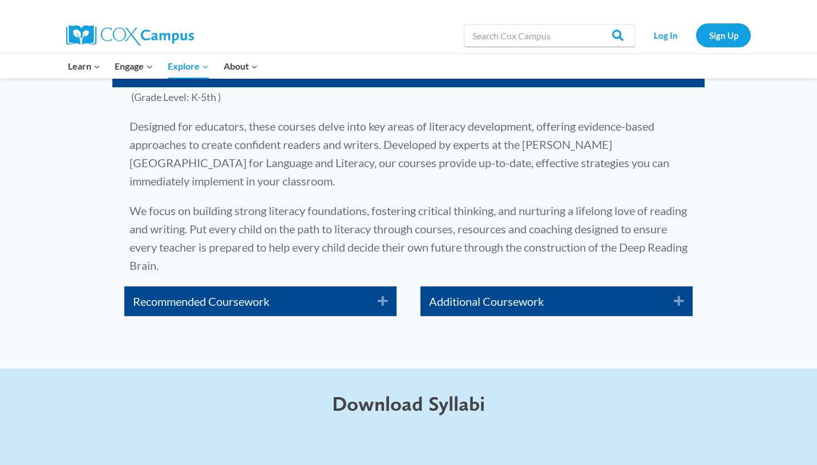
scroll to position [1834, 0]
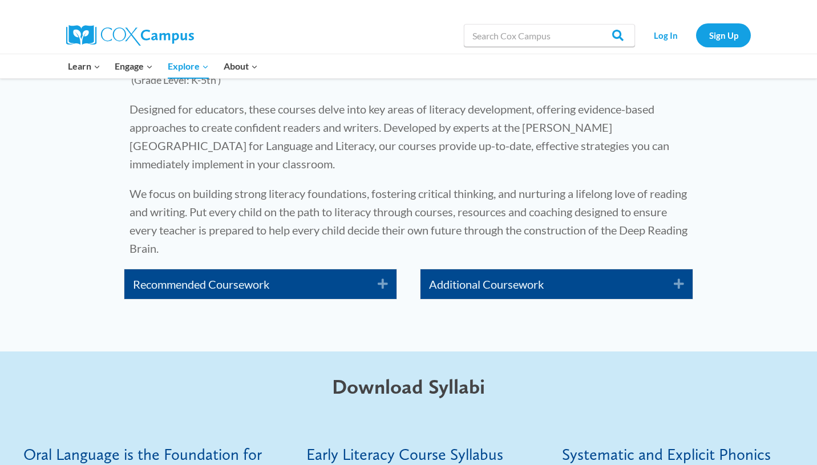
click at [378, 275] on icon "Expand" at bounding box center [378, 284] width 19 height 18
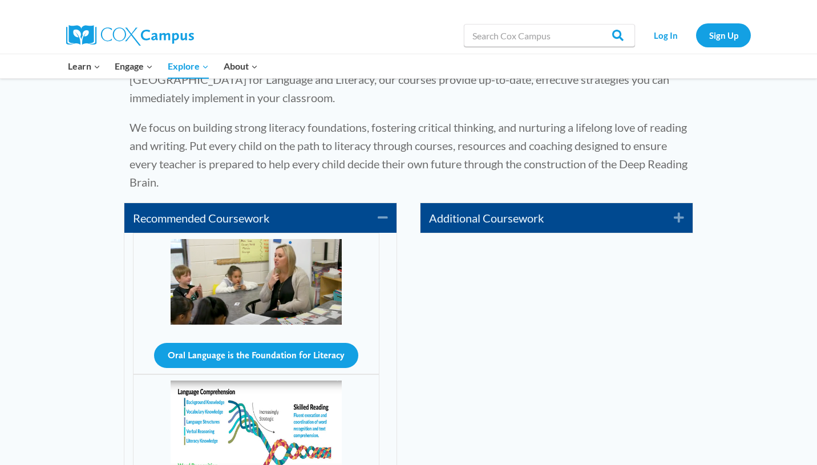
scroll to position [1899, 0]
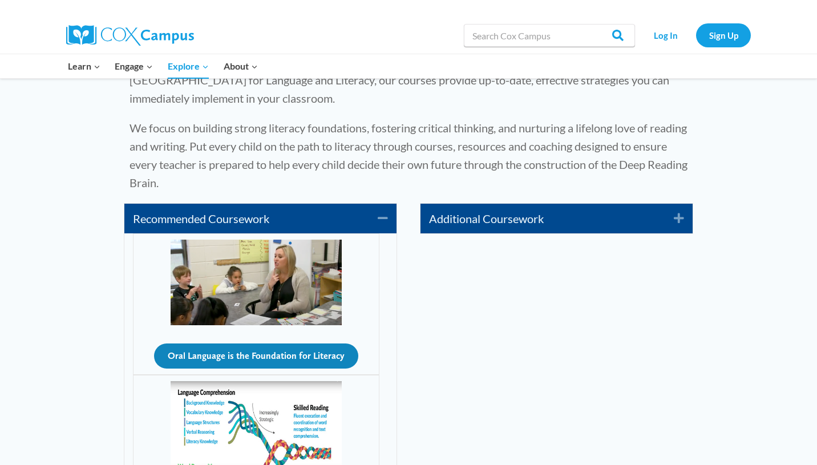
click at [261, 343] on button "Oral Language is the Foundation for Literacy" at bounding box center [256, 355] width 204 height 25
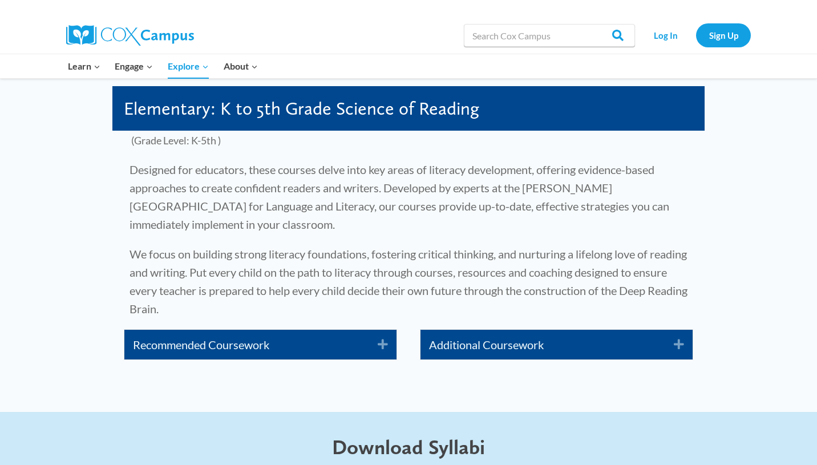
scroll to position [1780, 0]
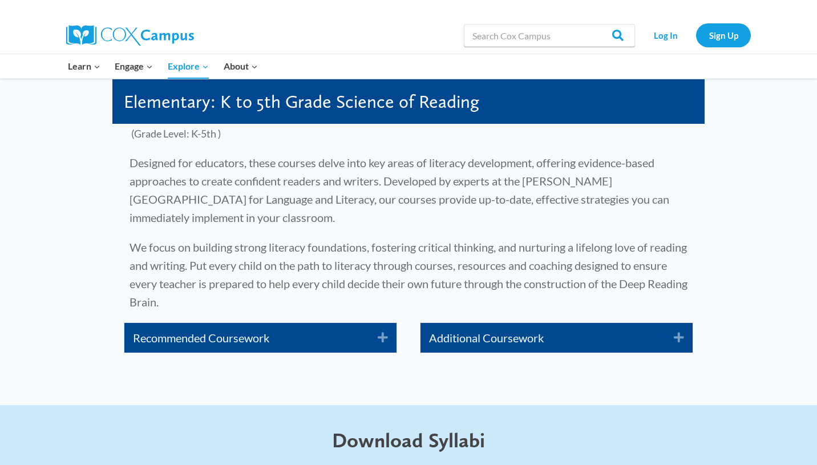
click at [350, 329] on link "Recommended Coursework" at bounding box center [247, 338] width 228 height 18
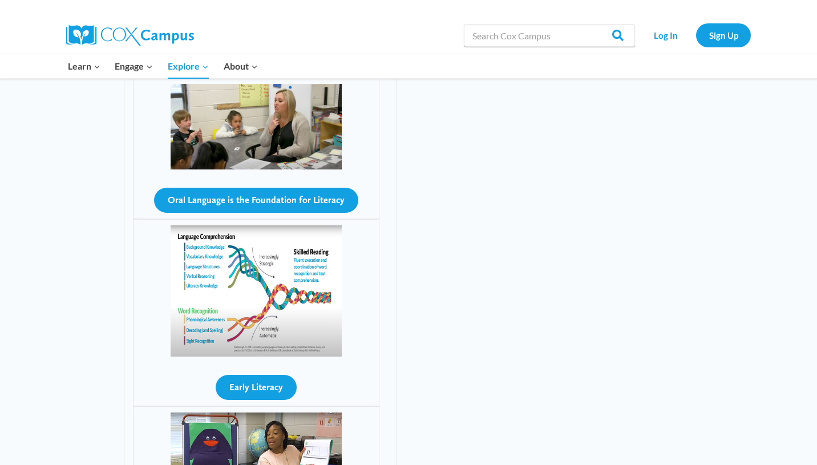
scroll to position [2049, 0]
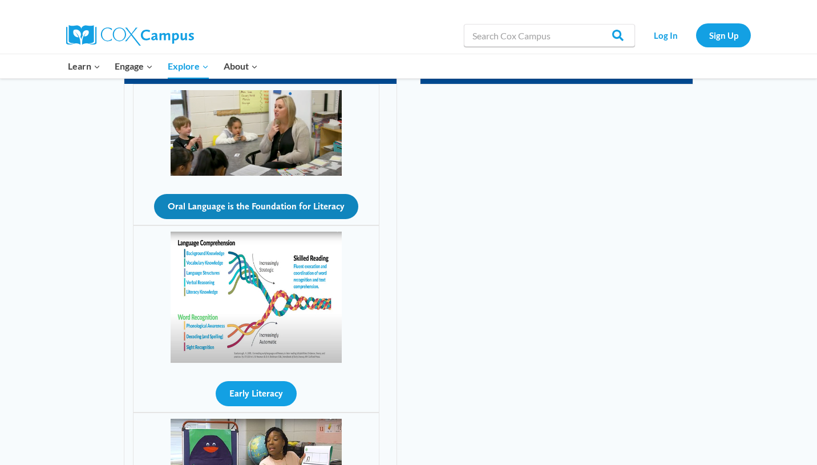
click at [304, 194] on button "Oral Language is the Foundation for Literacy" at bounding box center [256, 206] width 204 height 25
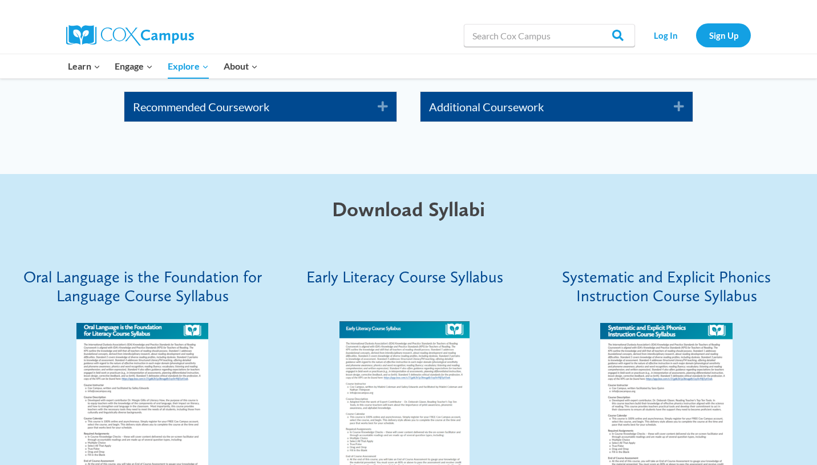
scroll to position [2045, 0]
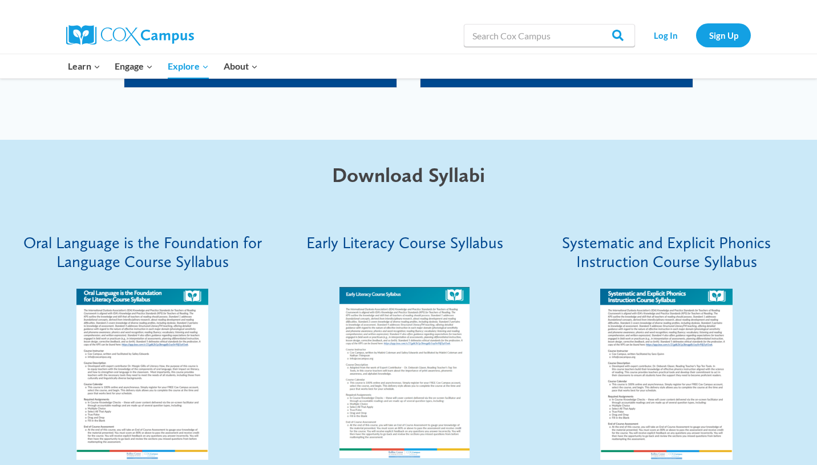
click at [147, 341] on img at bounding box center [142, 374] width 132 height 171
click at [568, 41] on input "Search in [URL][DOMAIN_NAME]" at bounding box center [549, 35] width 171 height 23
paste input "Lesson 3: Phonology & Phonetics"
type input "Lesson 3: Phonology & Phonetics"
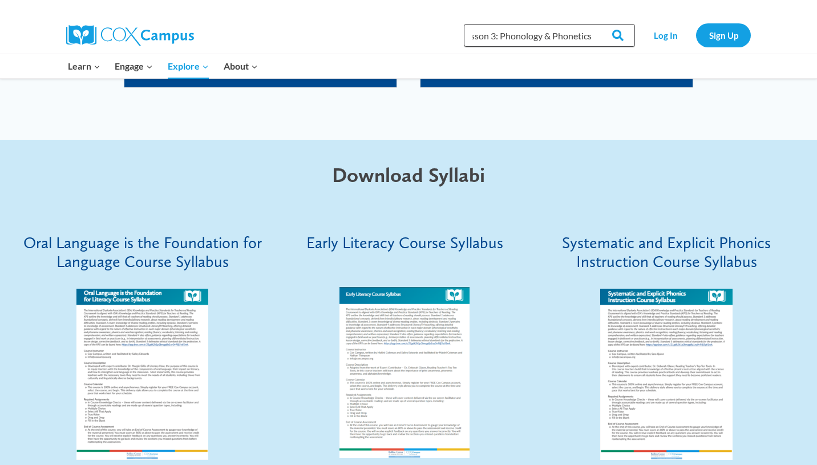
click at [590, 24] on input "Search" at bounding box center [612, 35] width 44 height 23
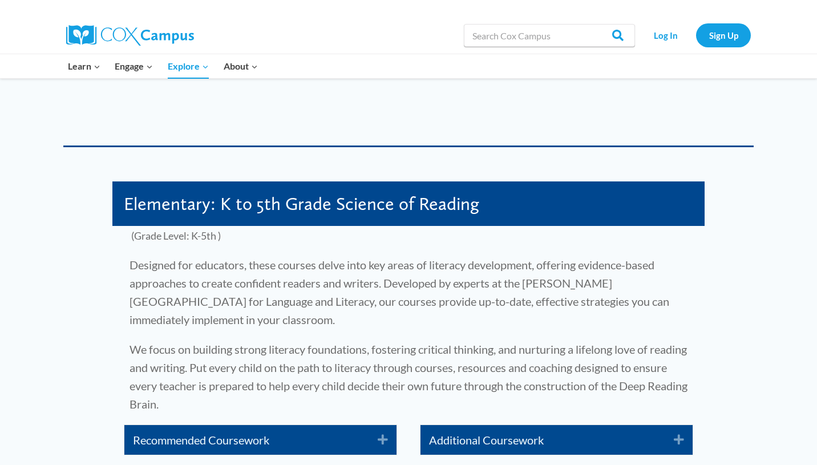
scroll to position [1703, 0]
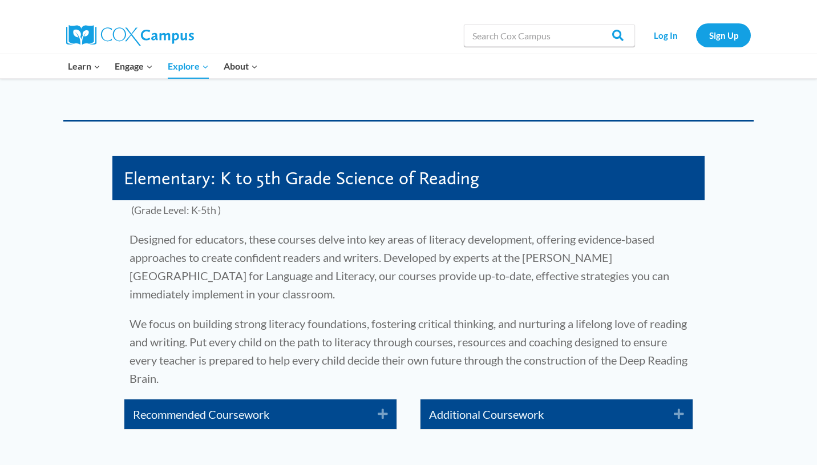
click at [228, 405] on link "Recommended Coursework" at bounding box center [247, 414] width 228 height 18
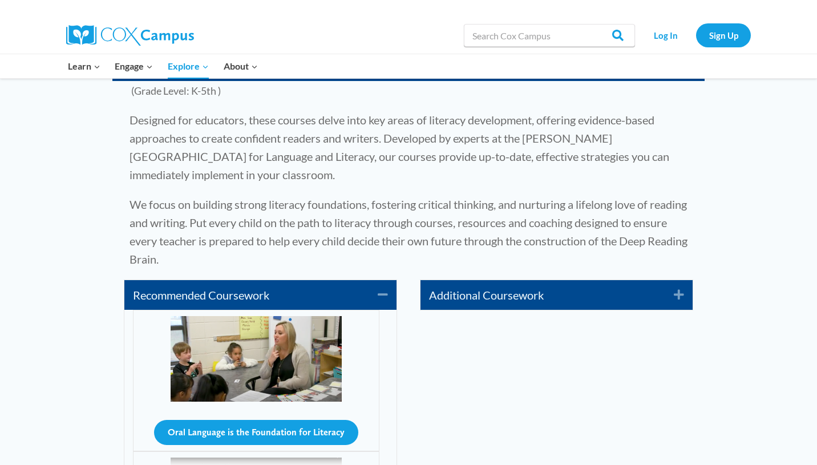
scroll to position [1824, 0]
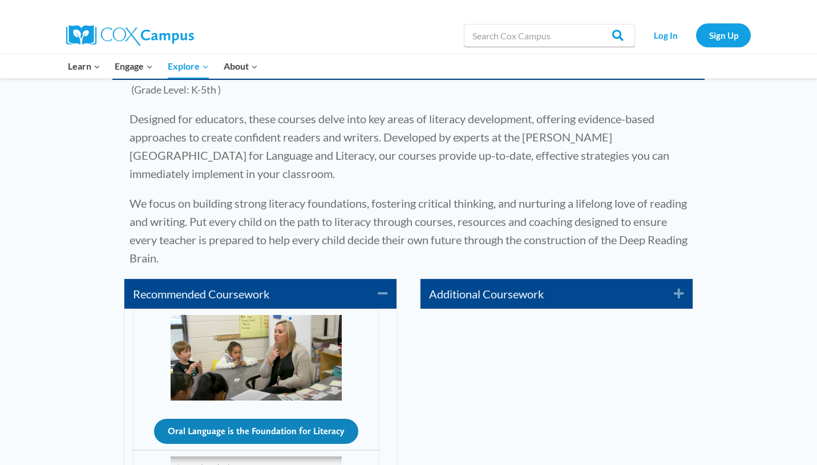
click at [244, 419] on button "Oral Language is the Foundation for Literacy" at bounding box center [256, 431] width 204 height 25
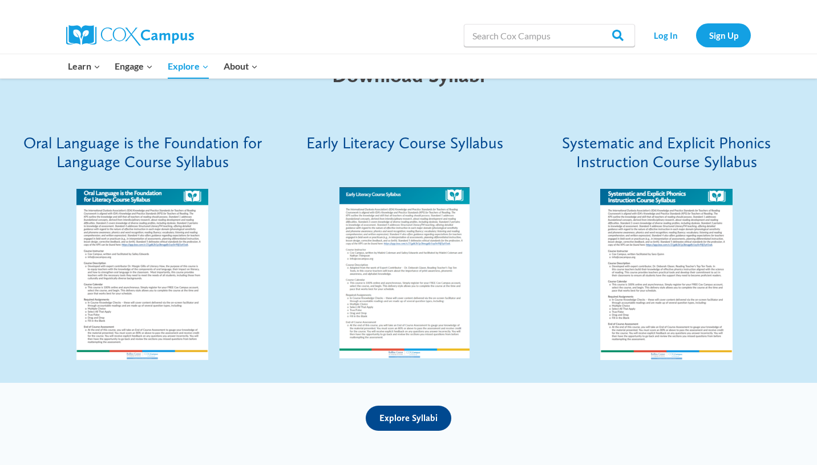
scroll to position [2141, 0]
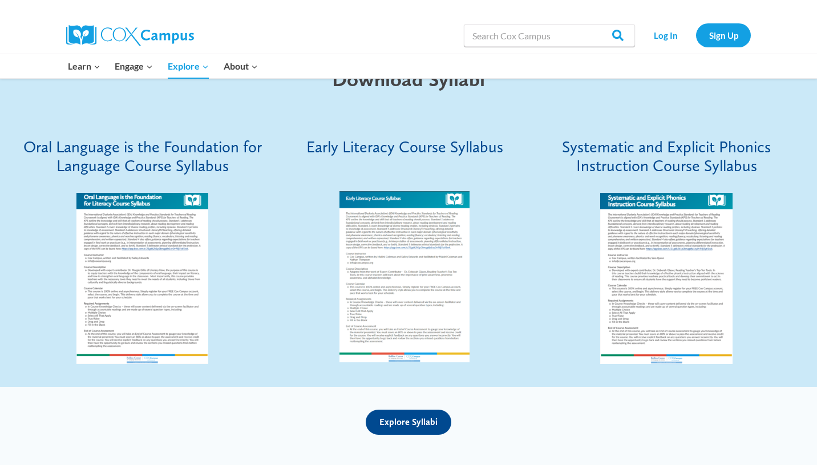
click at [155, 207] on img at bounding box center [142, 278] width 132 height 171
